Goal: Book appointment/travel/reservation

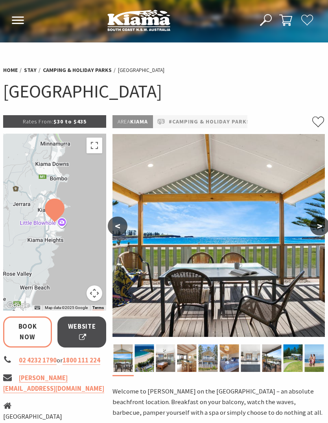
select select "3"
select select "2"
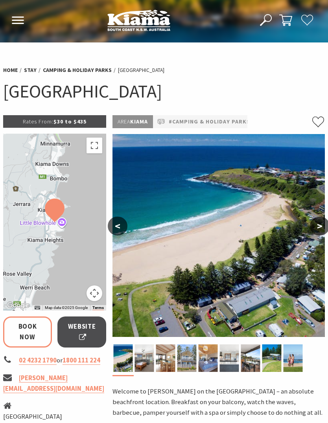
click at [254, 241] on img at bounding box center [218, 235] width 212 height 203
click at [313, 230] on button ">" at bounding box center [320, 226] width 20 height 19
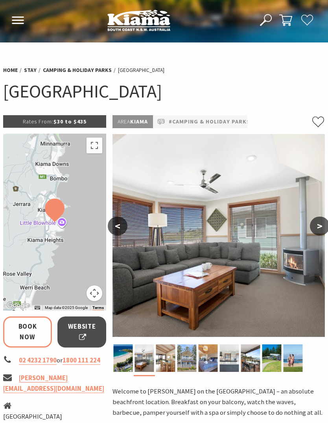
click at [318, 228] on button ">" at bounding box center [320, 226] width 20 height 19
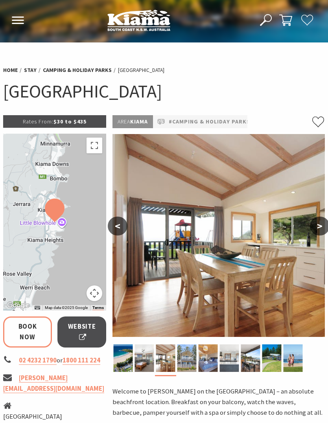
click at [317, 230] on button ">" at bounding box center [320, 226] width 20 height 19
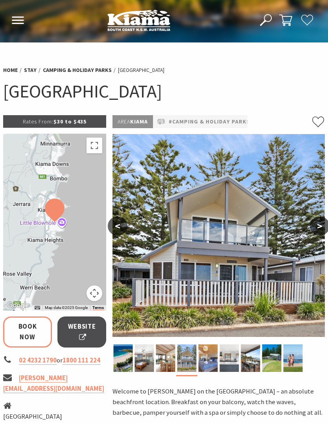
click at [317, 231] on button ">" at bounding box center [320, 226] width 20 height 19
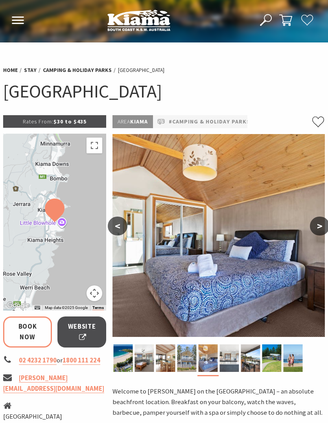
click at [320, 227] on button ">" at bounding box center [320, 226] width 20 height 19
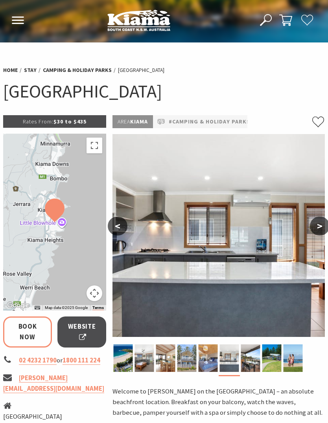
click at [319, 227] on button ">" at bounding box center [320, 226] width 20 height 19
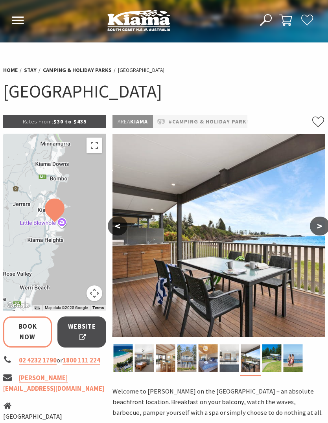
click at [324, 222] on button ">" at bounding box center [320, 226] width 20 height 19
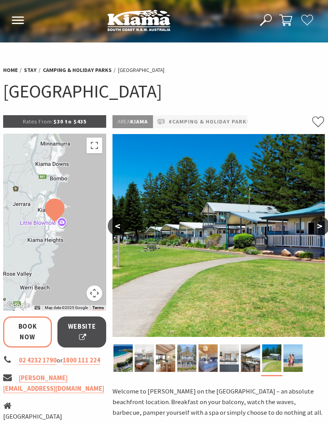
click at [319, 226] on button ">" at bounding box center [320, 226] width 20 height 19
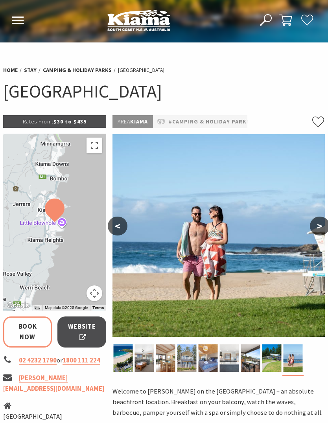
click at [324, 226] on button ">" at bounding box center [320, 226] width 20 height 19
click at [320, 221] on button ">" at bounding box center [320, 226] width 20 height 19
click at [320, 227] on button ">" at bounding box center [320, 226] width 20 height 19
click at [320, 225] on button ">" at bounding box center [320, 226] width 20 height 19
